Goal: Find specific page/section: Find specific page/section

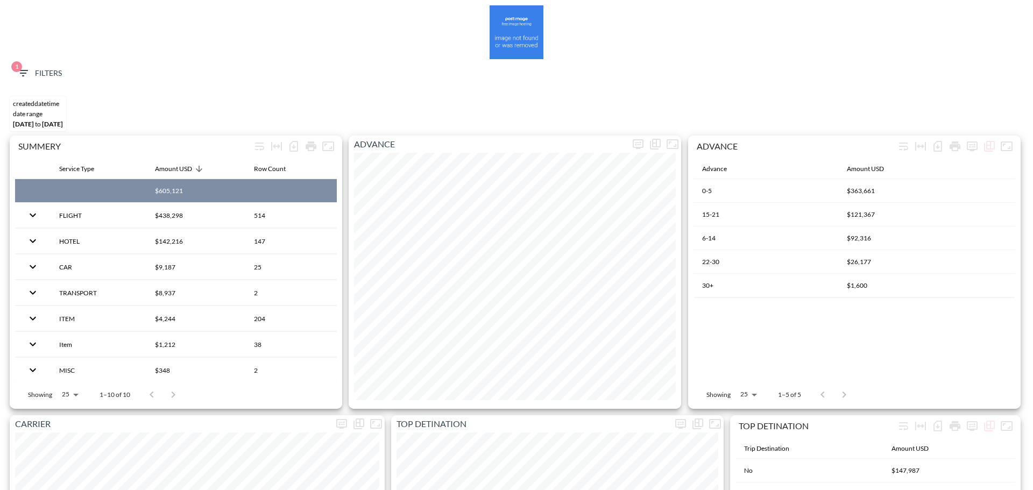
click at [18, 66] on span "1" at bounding box center [16, 66] width 11 height 11
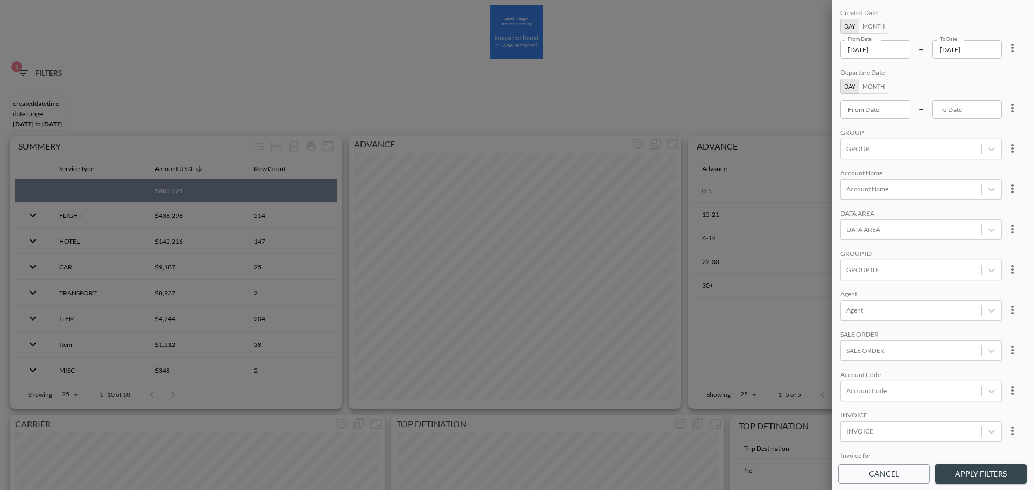
click at [1004, 48] on button "more" at bounding box center [1013, 48] width 22 height 22
drag, startPoint x: 966, startPoint y: 71, endPoint x: 870, endPoint y: 57, distance: 97.3
click at [966, 72] on span "Clear" at bounding box center [959, 72] width 26 height 13
type input "YYYY-MM-DD"
click at [869, 49] on input "YYYY-MM-DD" at bounding box center [876, 49] width 70 height 18
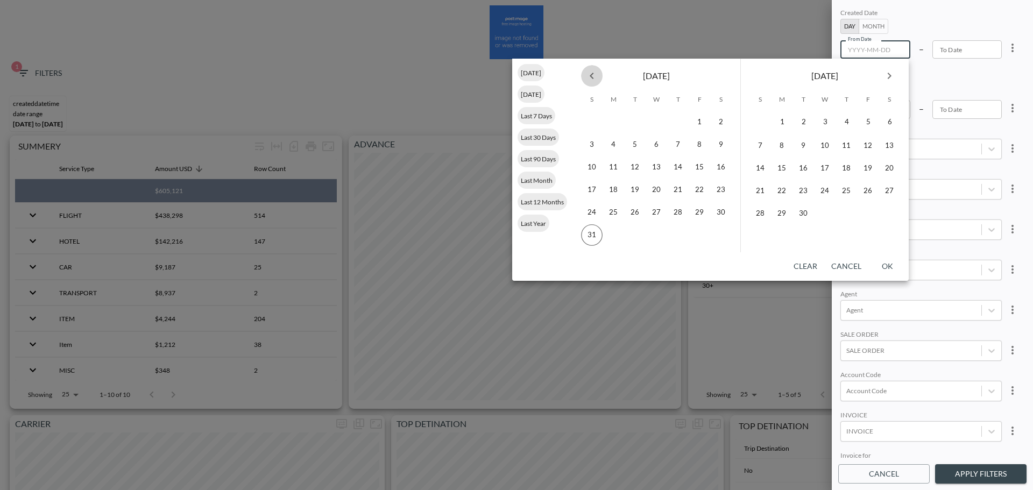
click at [593, 82] on button "Previous month" at bounding box center [592, 76] width 22 height 22
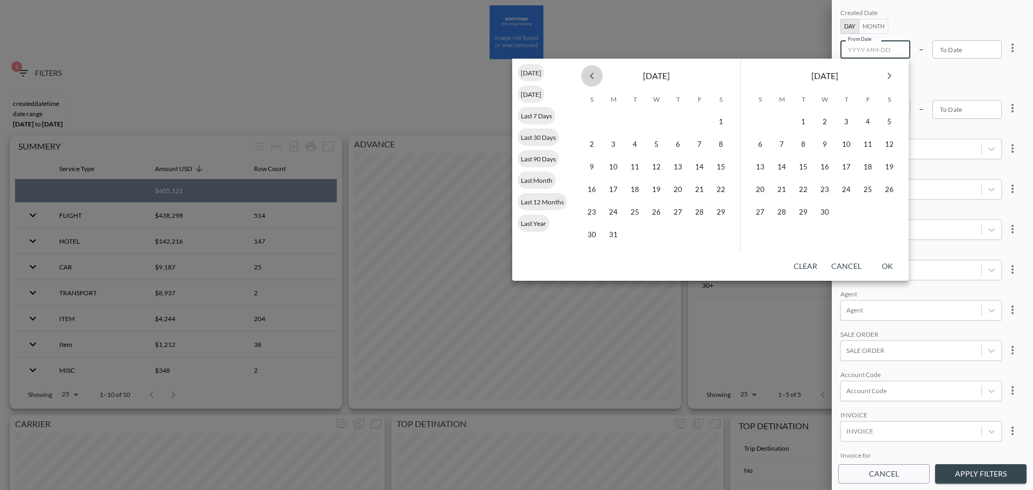
click at [593, 82] on button "Previous month" at bounding box center [592, 76] width 22 height 22
click at [652, 126] on button "1" at bounding box center [657, 122] width 22 height 22
type input "[DATE]"
type input "YYYY-MM-DD"
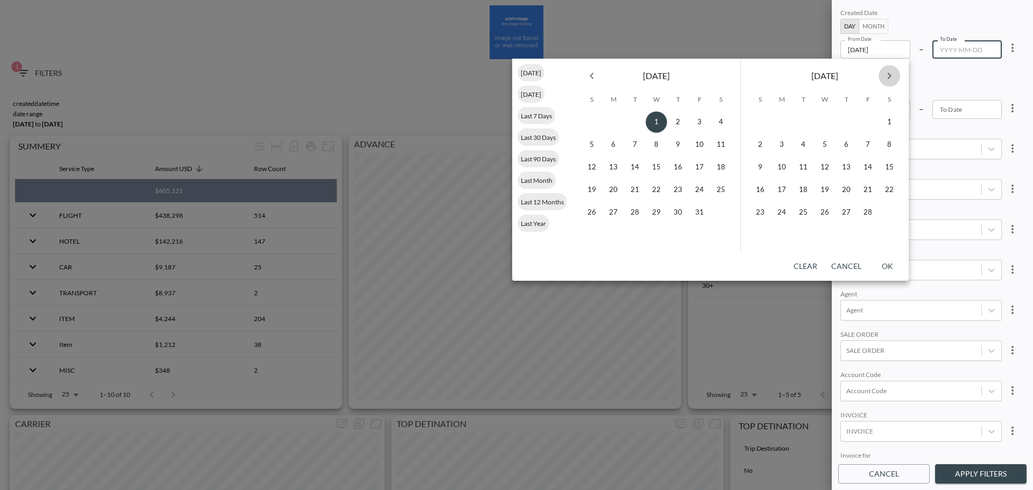
click at [890, 76] on icon "Next month" at bounding box center [889, 75] width 13 height 13
click at [890, 75] on icon "Next month" at bounding box center [889, 75] width 13 height 13
click at [890, 76] on icon "Next month" at bounding box center [889, 75] width 13 height 13
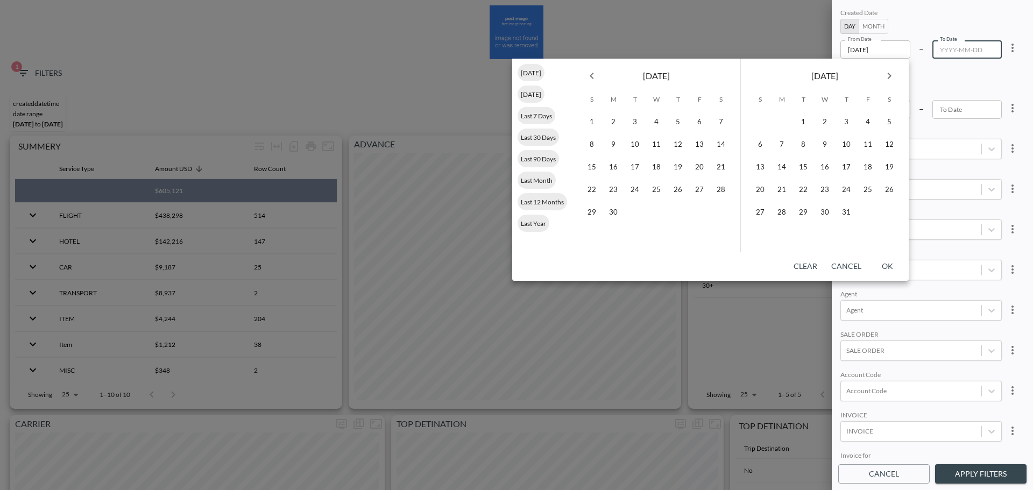
click at [893, 68] on button "Next month" at bounding box center [890, 76] width 22 height 22
click at [763, 231] on button "31" at bounding box center [761, 235] width 22 height 22
type input "[DATE]"
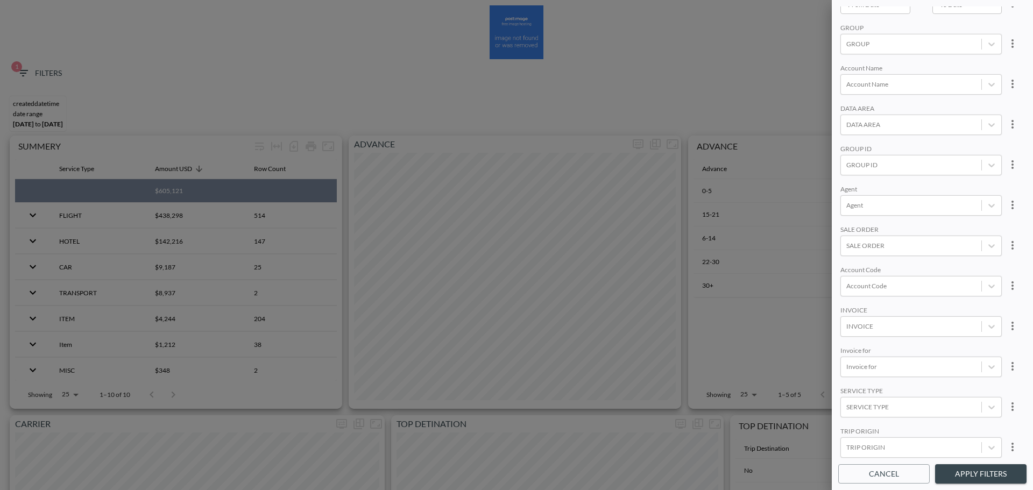
scroll to position [108, 0]
click at [885, 281] on div at bounding box center [912, 283] width 130 height 10
type input "ד"
click at [849, 226] on input "SETW" at bounding box center [848, 230] width 23 height 23
type input "SET"
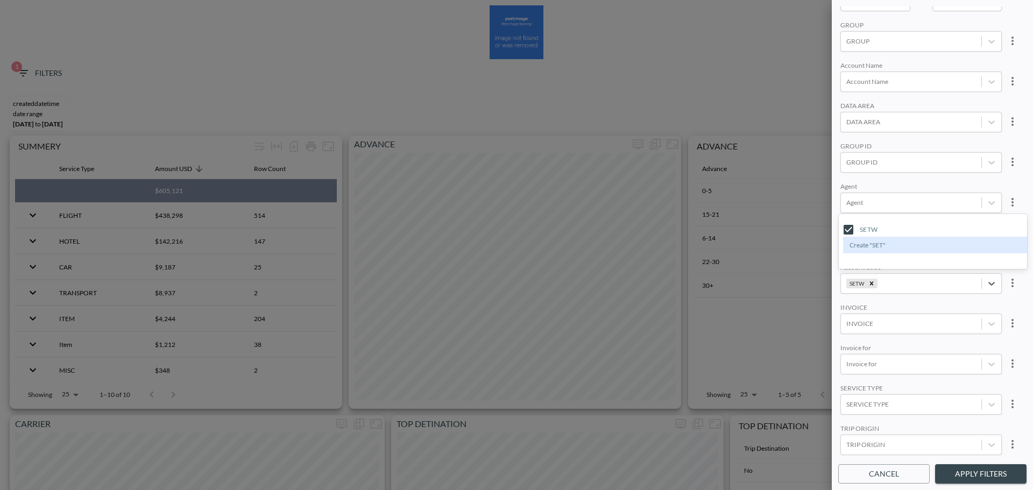
click at [938, 180] on div "Created Date Day Month From Date [DATE] From Date – To Date [DATE] To Date Depa…" at bounding box center [932, 232] width 188 height 453
click at [980, 473] on button "Apply Filters" at bounding box center [980, 474] width 91 height 20
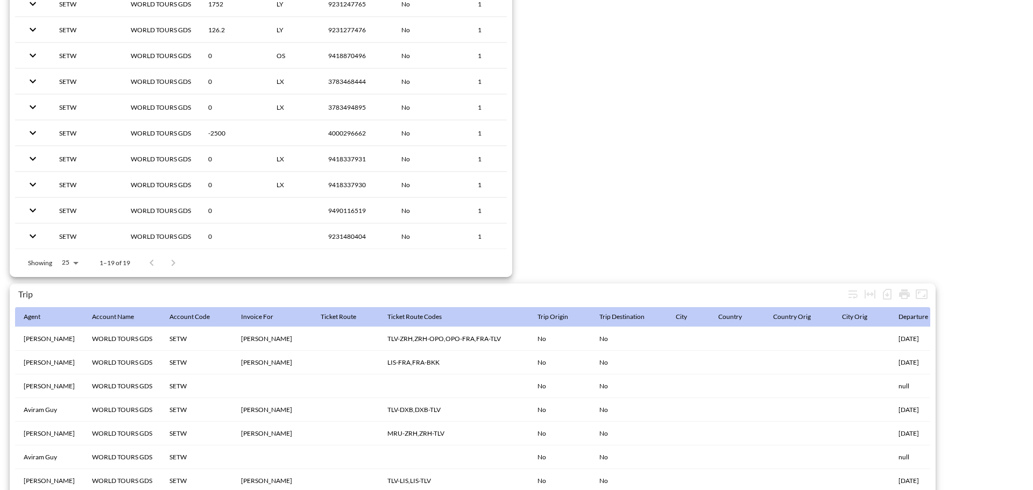
scroll to position [1693, 0]
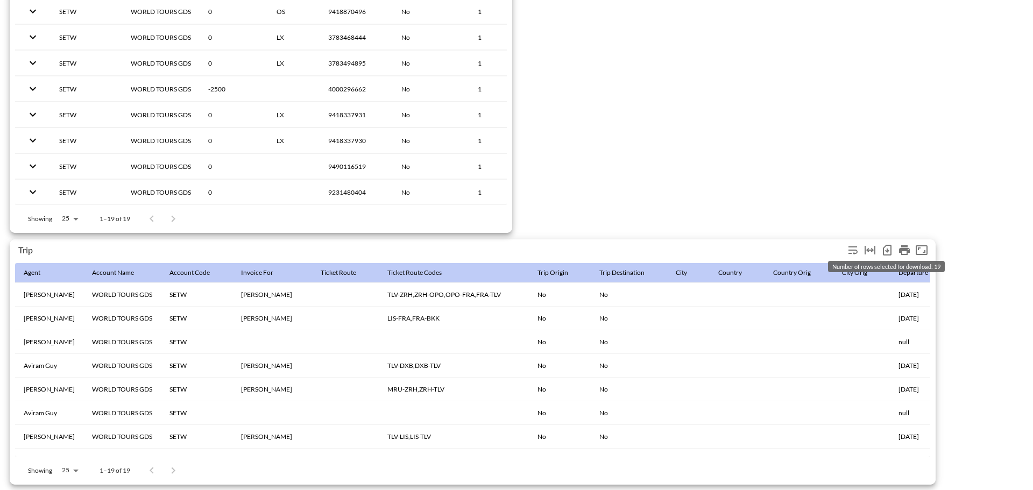
click at [882, 244] on icon "Number of rows selected for download: 19" at bounding box center [887, 250] width 13 height 13
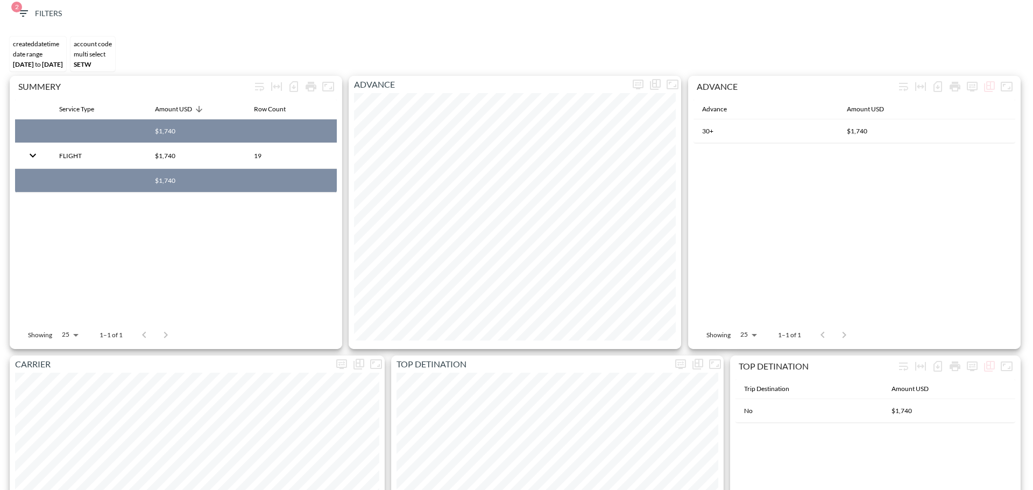
scroll to position [0, 0]
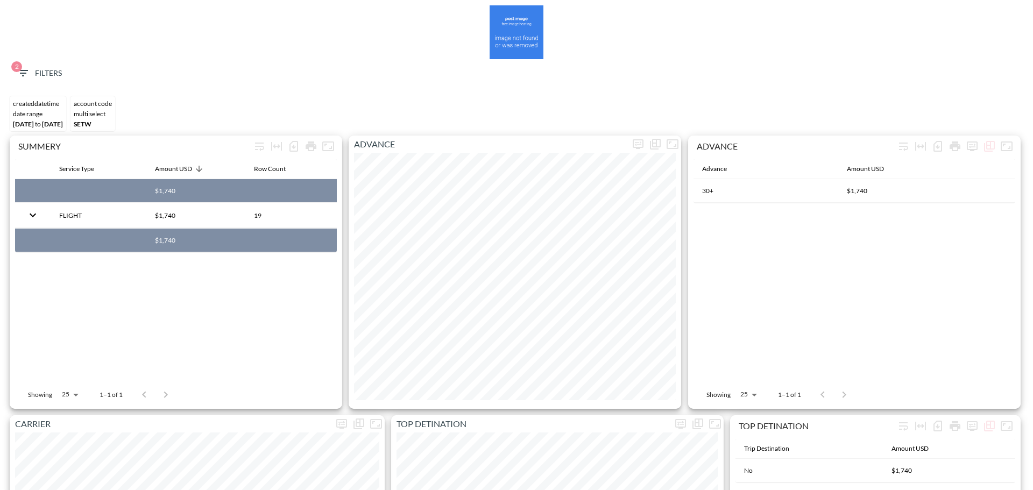
click at [31, 83] on button "2 Filters" at bounding box center [39, 74] width 54 height 20
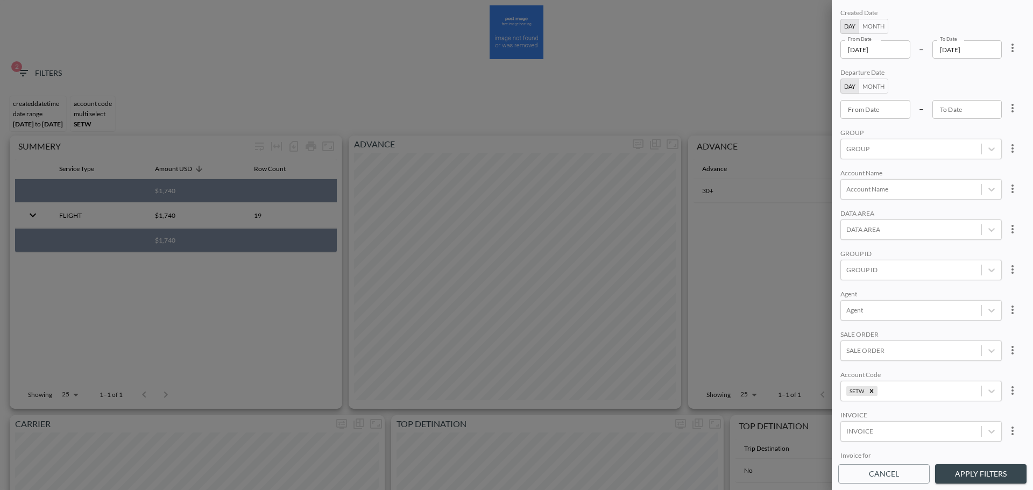
click at [1014, 44] on icon "more" at bounding box center [1012, 47] width 13 height 13
click at [987, 83] on ul "Clear" at bounding box center [973, 73] width 97 height 28
click at [987, 77] on li "Clear" at bounding box center [973, 72] width 97 height 19
click at [970, 463] on div "Created Date Day Month From Date From Date – To Date To Date Departure Date Day…" at bounding box center [932, 245] width 201 height 490
click at [981, 483] on button "Apply Filters" at bounding box center [980, 474] width 91 height 20
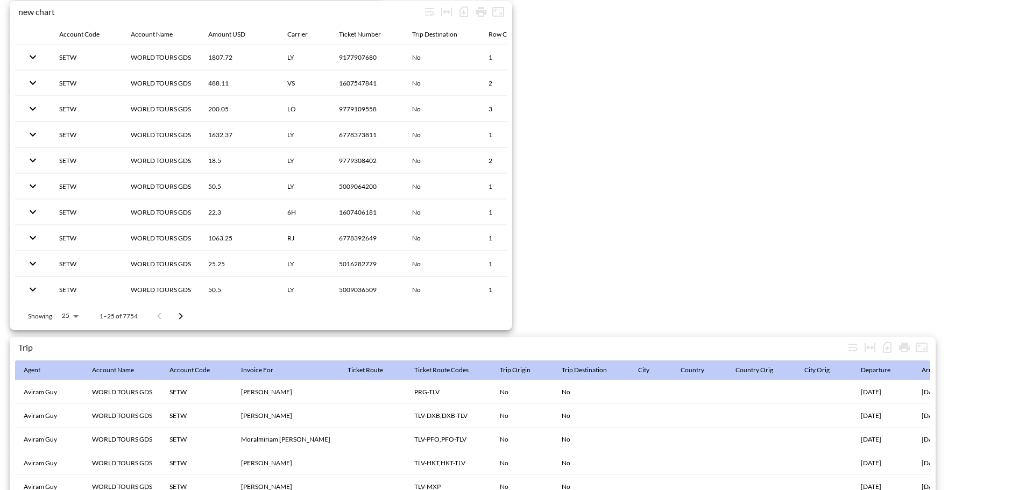
scroll to position [1693, 0]
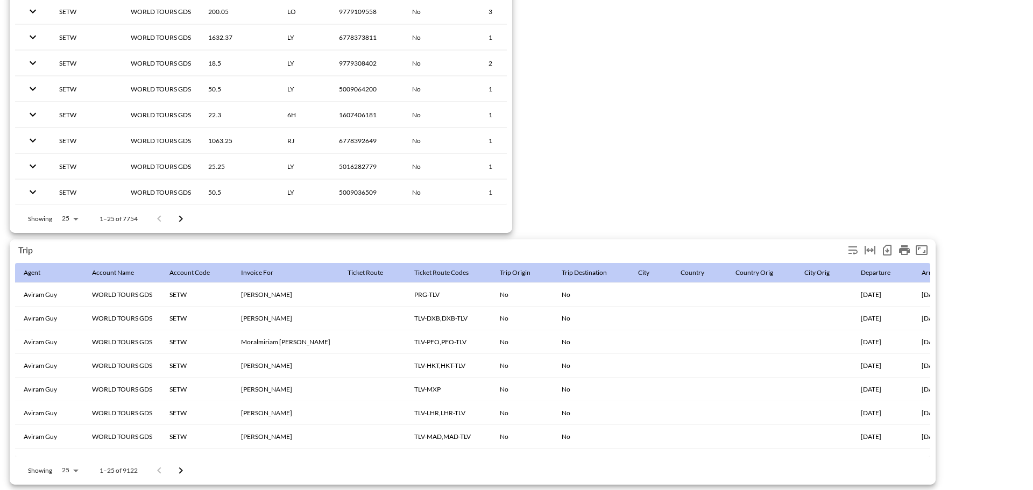
click at [888, 249] on icon "Number of rows selected for download: 9122" at bounding box center [887, 251] width 4 height 4
click at [891, 246] on icon "Number of rows selected for download: 9122" at bounding box center [887, 250] width 9 height 11
